Goal: Navigation & Orientation: Find specific page/section

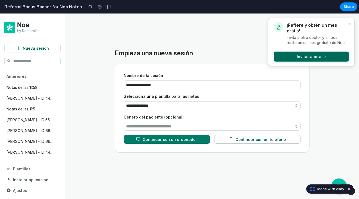
click at [327, 57] on button "Invitar ahora →" at bounding box center [310, 57] width 75 height 10
click at [343, 188] on span "Made with Alloy" at bounding box center [330, 188] width 27 height 5
